Goal: Task Accomplishment & Management: Complete application form

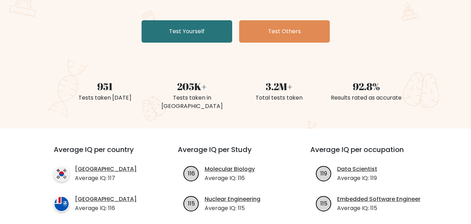
scroll to position [70, 0]
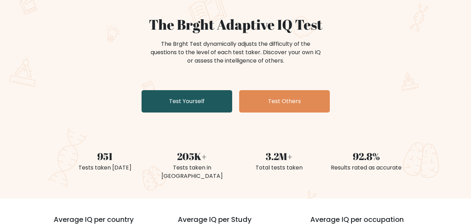
click at [184, 90] on link "Test Yourself" at bounding box center [187, 101] width 91 height 22
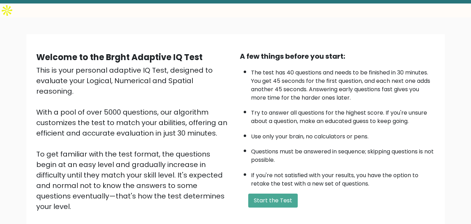
scroll to position [96, 0]
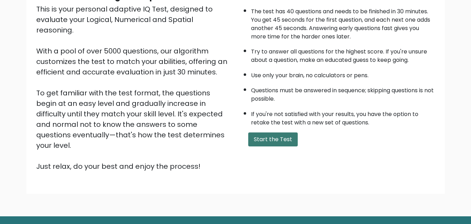
click at [270, 132] on button "Start the Test" at bounding box center [273, 139] width 50 height 14
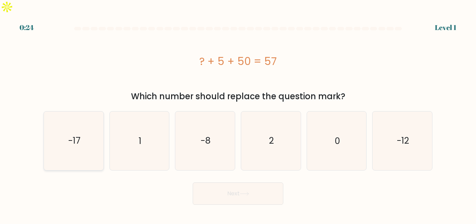
click at [80, 134] on text "-17" at bounding box center [74, 140] width 12 height 12
click at [238, 114] on input "a. -17" at bounding box center [238, 113] width 0 height 2
radio input "true"
click at [221, 182] on button "Next" at bounding box center [238, 193] width 91 height 22
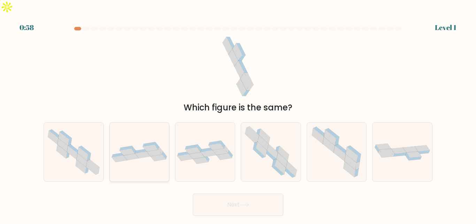
click at [131, 142] on icon at bounding box center [140, 152] width 60 height 20
click at [238, 114] on input "b." at bounding box center [238, 113] width 0 height 2
radio input "true"
click at [397, 142] on icon at bounding box center [403, 151] width 60 height 19
click at [239, 114] on input "f." at bounding box center [238, 113] width 0 height 2
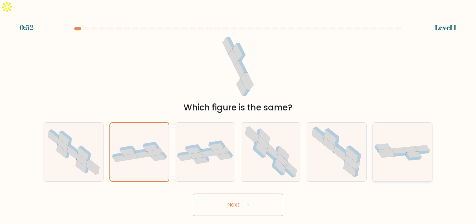
radio input "true"
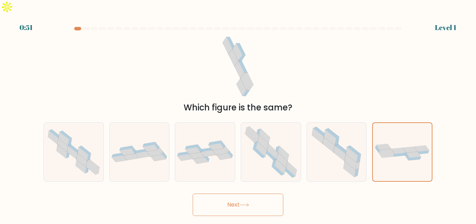
click at [223, 197] on button "Next" at bounding box center [238, 204] width 91 height 22
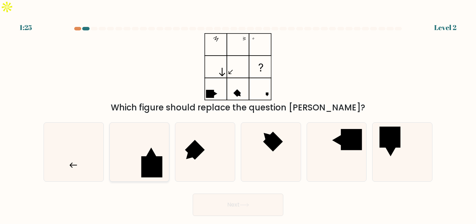
click at [151, 156] on rect at bounding box center [151, 166] width 21 height 21
click at [238, 114] on input "b." at bounding box center [238, 113] width 0 height 2
radio input "true"
click at [223, 193] on button "Next" at bounding box center [238, 204] width 91 height 22
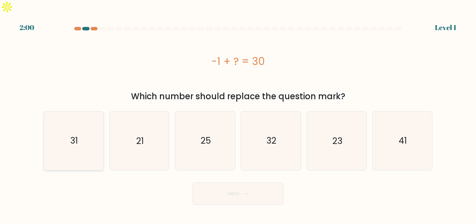
click at [73, 134] on text "31" at bounding box center [74, 140] width 8 height 12
click at [238, 114] on input "a. 31" at bounding box center [238, 113] width 0 height 2
radio input "true"
click at [212, 182] on button "Next" at bounding box center [238, 193] width 91 height 22
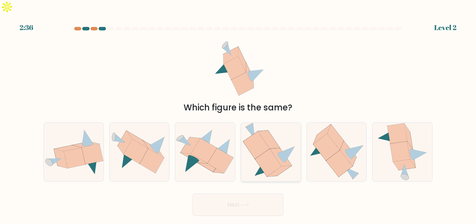
click at [270, 150] on icon at bounding box center [268, 163] width 27 height 28
click at [239, 114] on input "d." at bounding box center [238, 113] width 0 height 2
radio input "true"
click at [132, 144] on icon at bounding box center [135, 151] width 25 height 25
click at [238, 114] on input "b." at bounding box center [238, 113] width 0 height 2
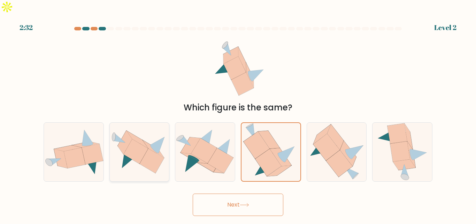
radio input "true"
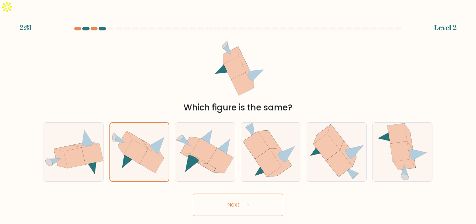
click at [240, 193] on button "Next" at bounding box center [238, 204] width 91 height 22
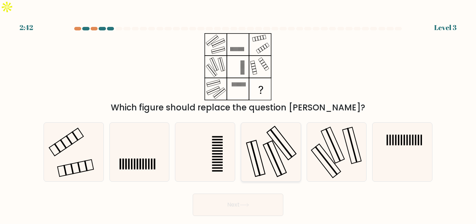
click at [272, 144] on icon at bounding box center [271, 151] width 58 height 58
click at [239, 114] on input "d." at bounding box center [238, 113] width 0 height 2
radio input "true"
click at [247, 193] on button "Next" at bounding box center [238, 204] width 91 height 22
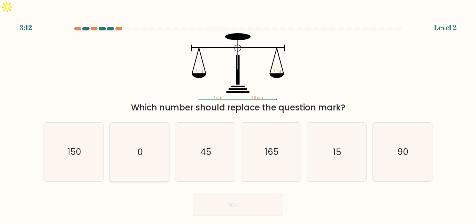
click at [143, 146] on text "0" at bounding box center [140, 152] width 6 height 12
click at [238, 114] on input "b. 0" at bounding box center [238, 113] width 0 height 2
radio input "true"
click at [216, 196] on button "Next" at bounding box center [238, 204] width 91 height 22
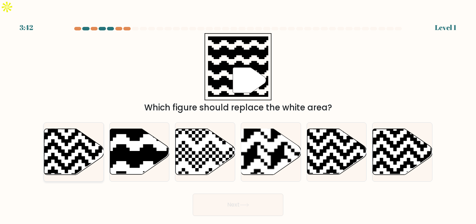
click at [71, 138] on icon at bounding box center [92, 176] width 108 height 108
click at [238, 114] on input "a." at bounding box center [238, 113] width 0 height 2
radio input "true"
click at [208, 193] on button "Next" at bounding box center [238, 204] width 91 height 22
